Goal: Information Seeking & Learning: Learn about a topic

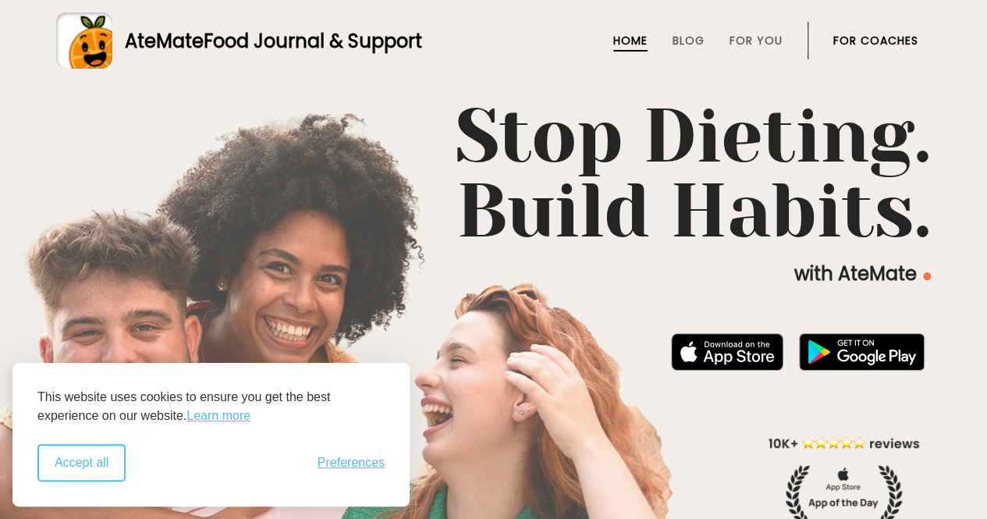
click at [81, 470] on button "Accept all" at bounding box center [81, 462] width 88 height 37
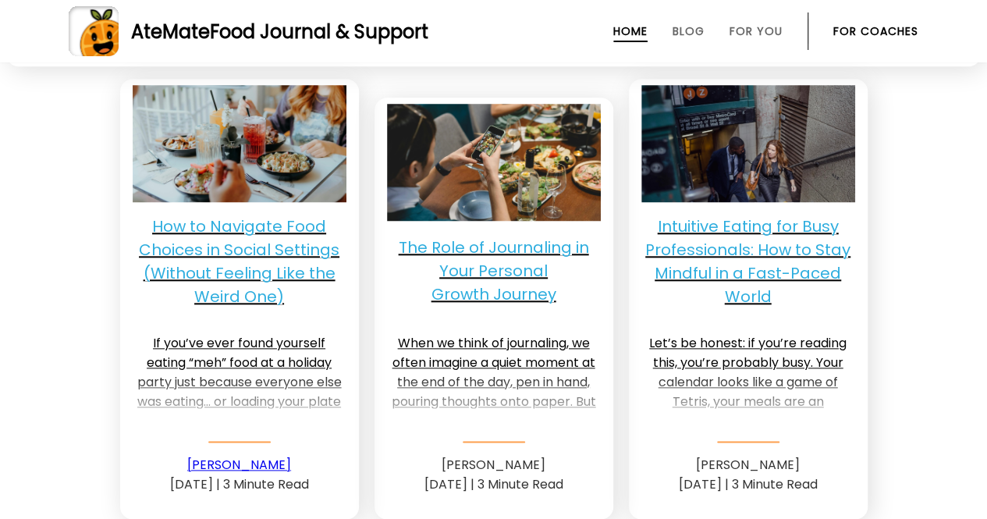
scroll to position [3714, 0]
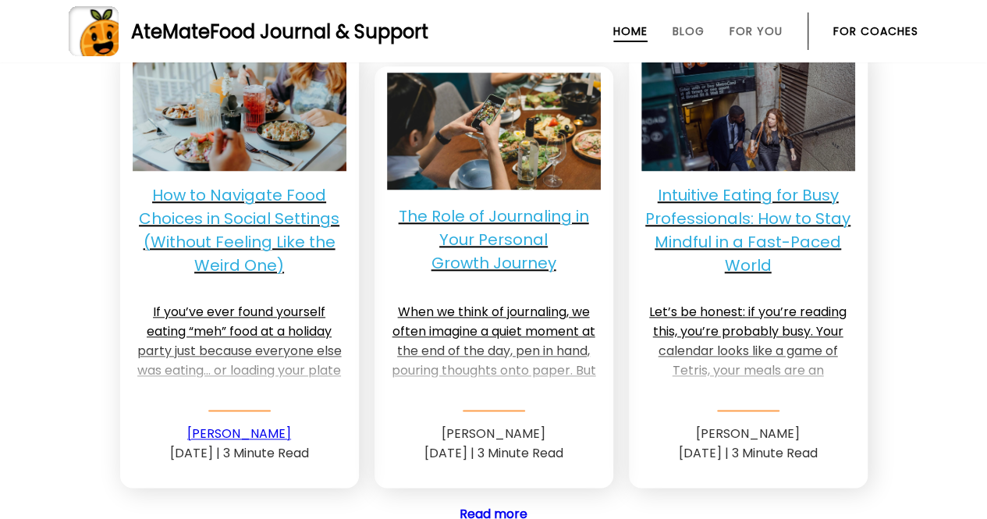
click at [528, 202] on p "The Role of Journaling in Your Personal Growth Journey" at bounding box center [494, 239] width 214 height 75
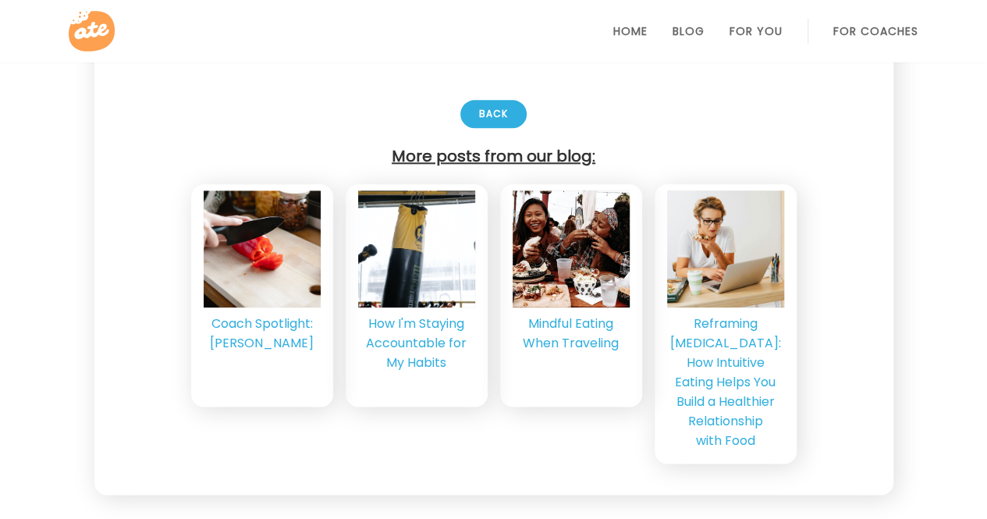
scroll to position [3695, 0]
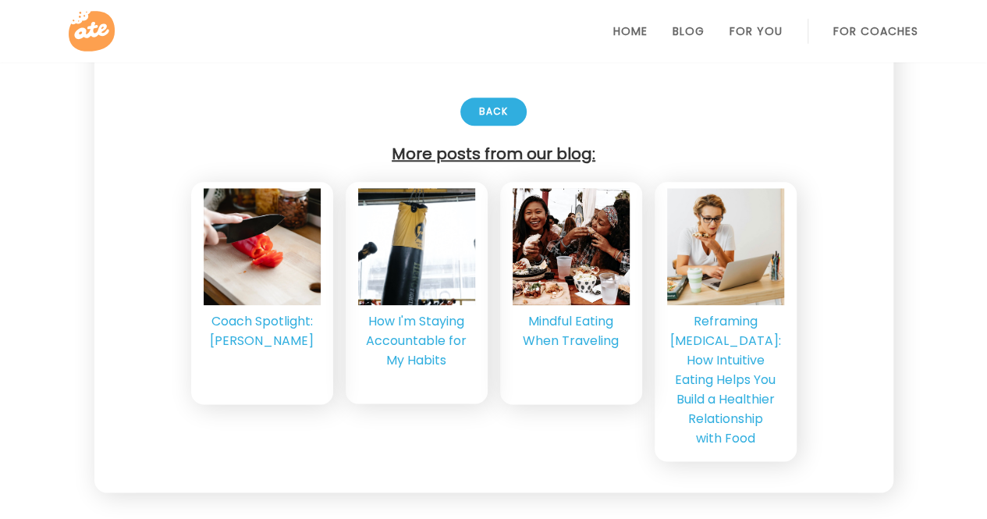
click at [424, 332] on div "How I'm Staying Accountable for My Habits" at bounding box center [416, 340] width 117 height 59
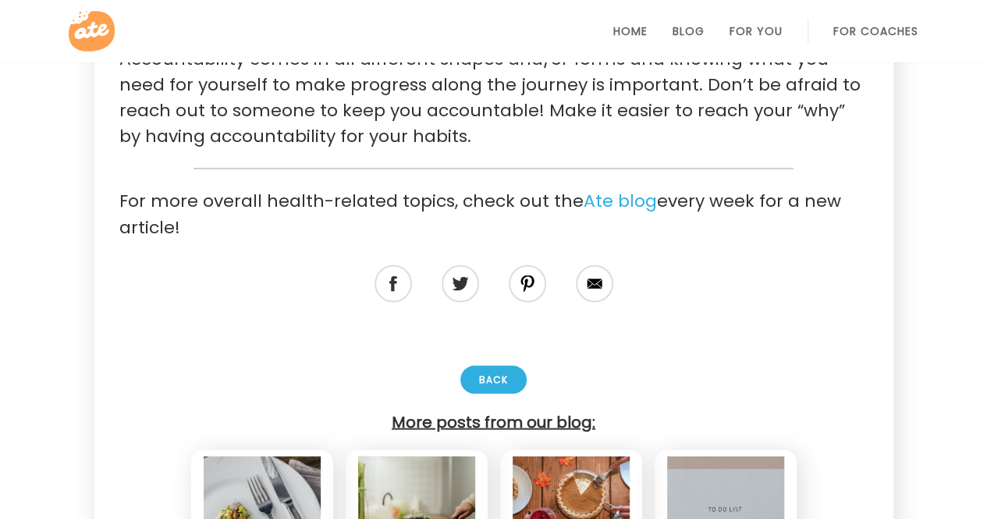
scroll to position [4317, 0]
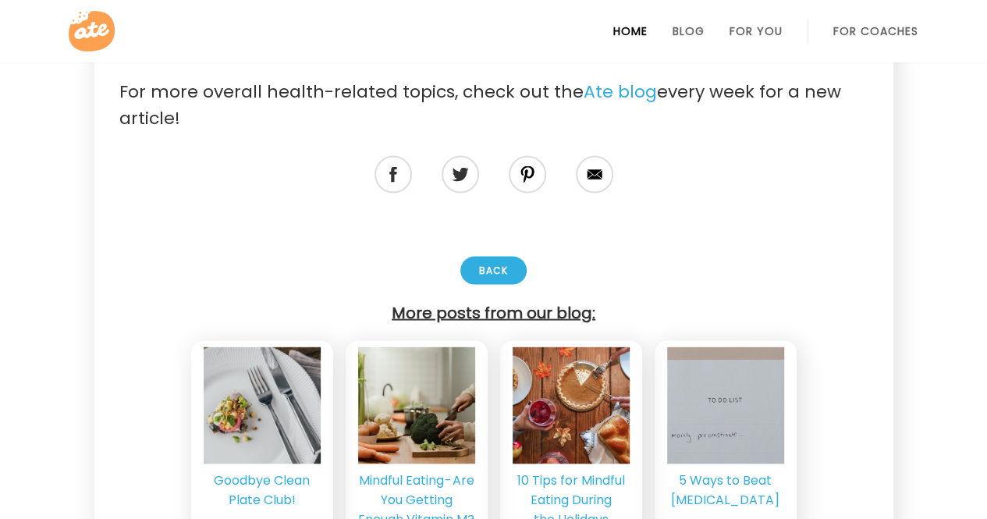
click at [629, 27] on link "Home" at bounding box center [630, 31] width 34 height 12
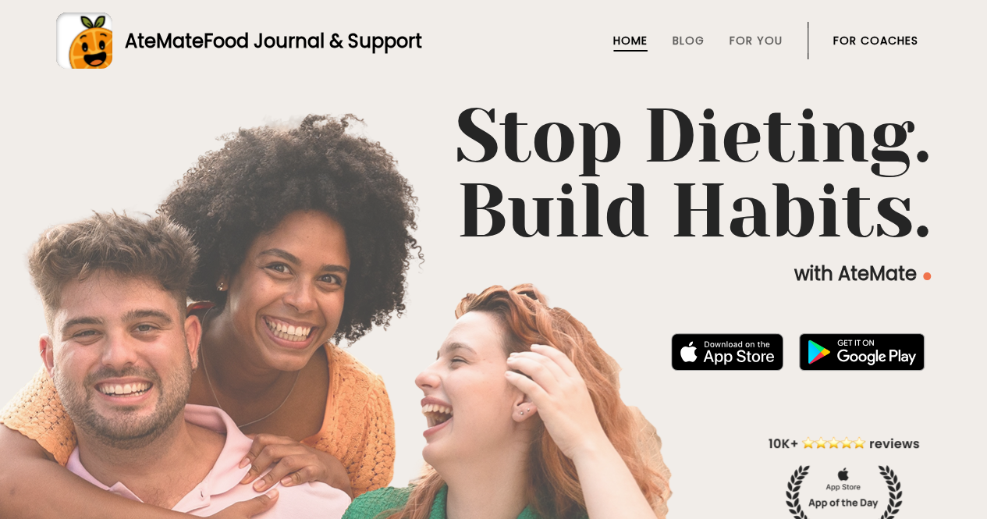
click at [629, 27] on div at bounding box center [493, 259] width 987 height 519
click at [754, 36] on link "For You" at bounding box center [756, 40] width 53 height 12
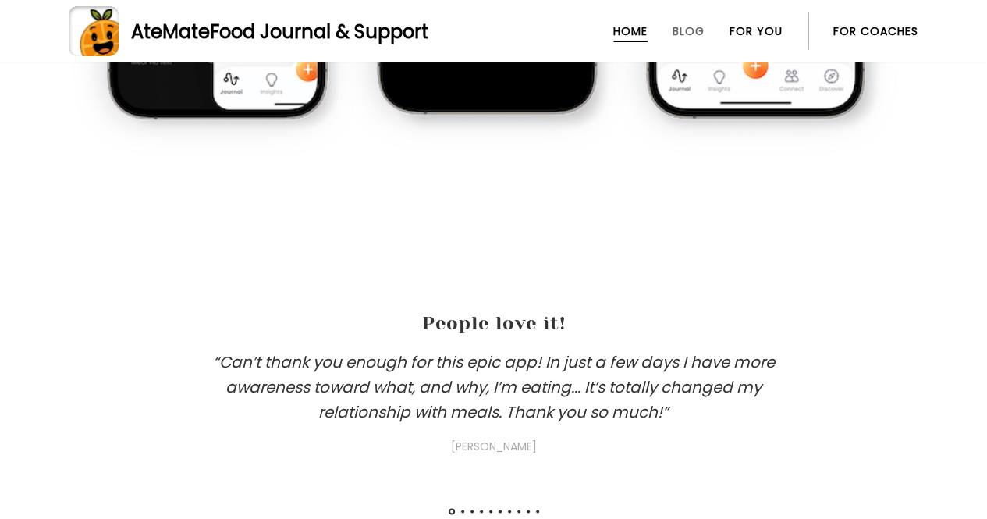
scroll to position [1479, 0]
